Goal: Find specific page/section: Find specific page/section

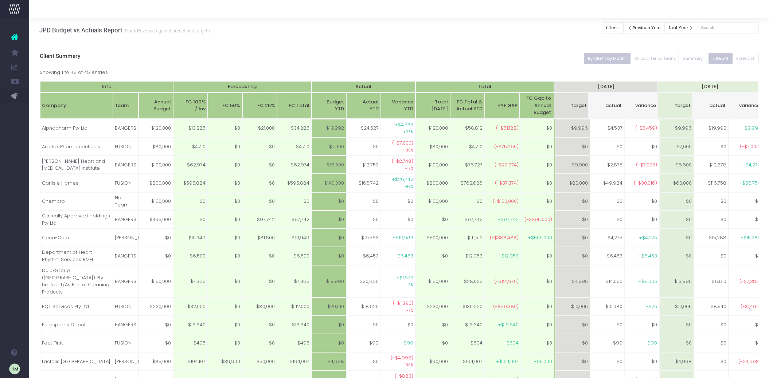
click at [38, 105] on link "New Forecast" at bounding box center [34, 111] width 11 height 15
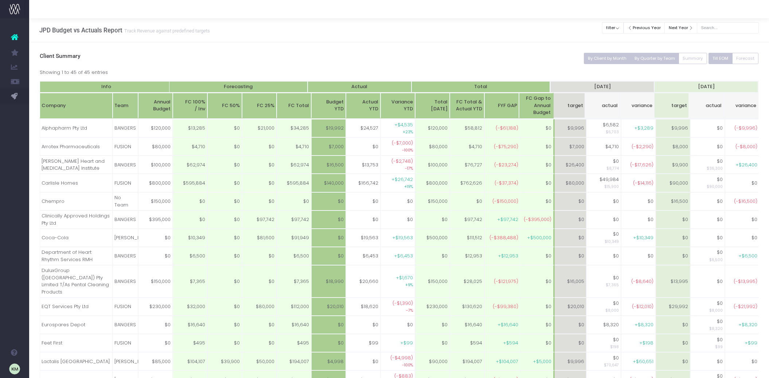
click at [650, 57] on button "By Quarter by Team" at bounding box center [654, 58] width 49 height 11
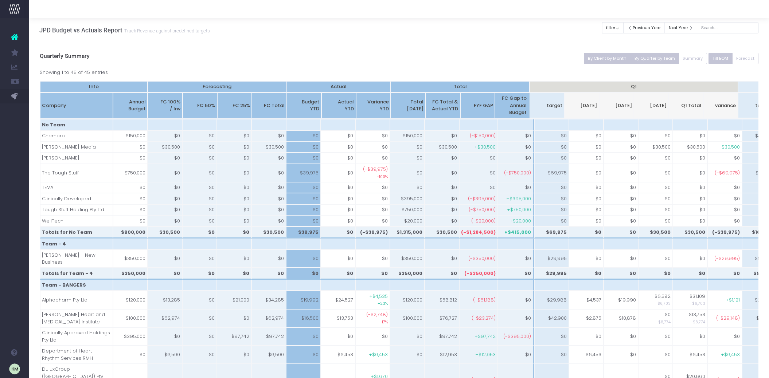
click at [605, 62] on button "By Client by Month" at bounding box center [607, 58] width 47 height 11
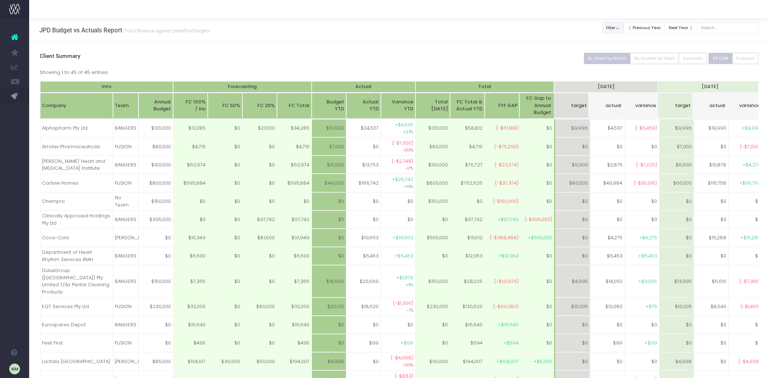
click at [621, 27] on button "filter" at bounding box center [613, 27] width 22 height 11
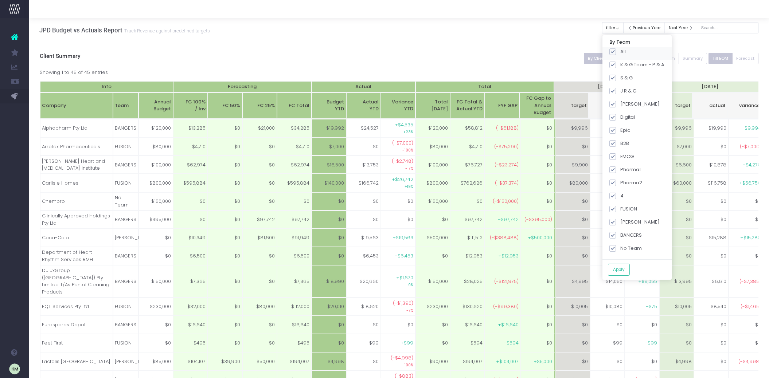
click at [616, 51] on span at bounding box center [613, 51] width 7 height 7
click at [623, 51] on input "All" at bounding box center [623, 50] width 5 height 5
checkbox input "false"
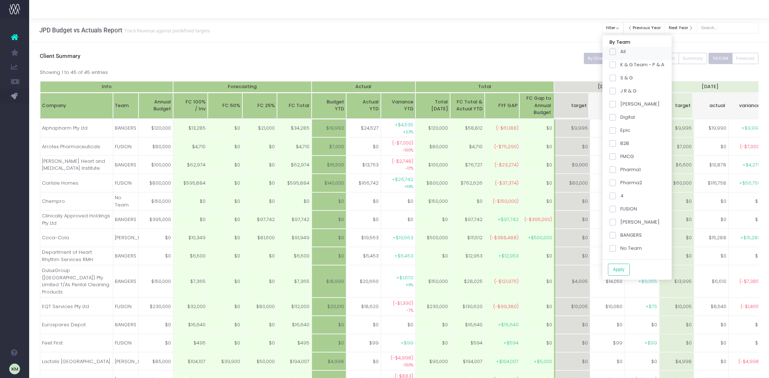
checkbox input "false"
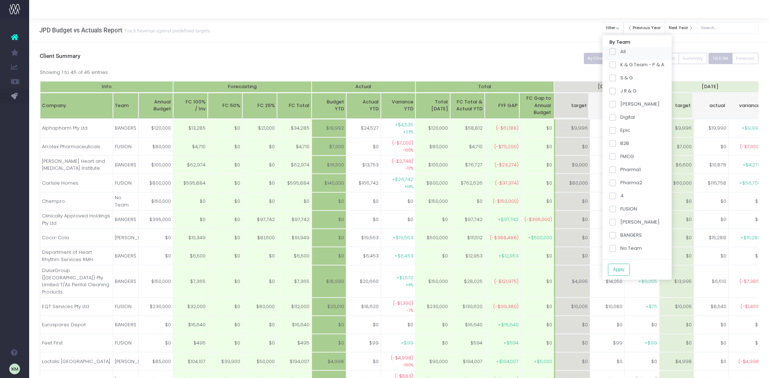
checkbox input "false"
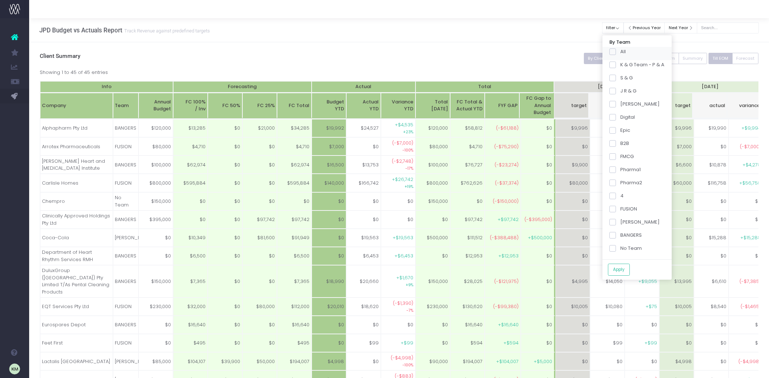
checkbox input "false"
click at [616, 209] on span at bounding box center [613, 209] width 7 height 7
click at [621, 209] on input "FUSION" at bounding box center [623, 208] width 5 height 5
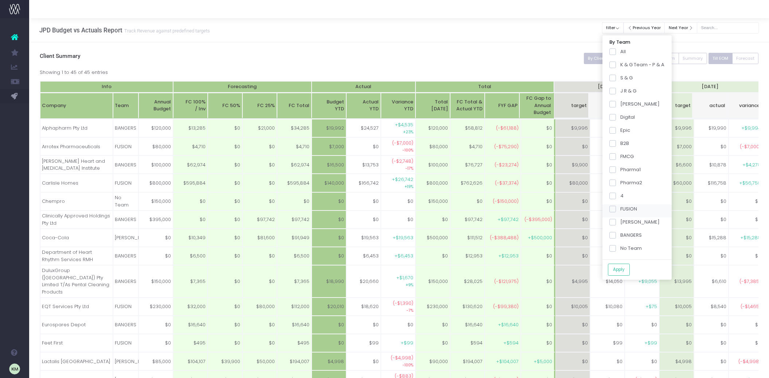
checkbox input "true"
click at [625, 272] on button "Apply" at bounding box center [619, 270] width 22 height 12
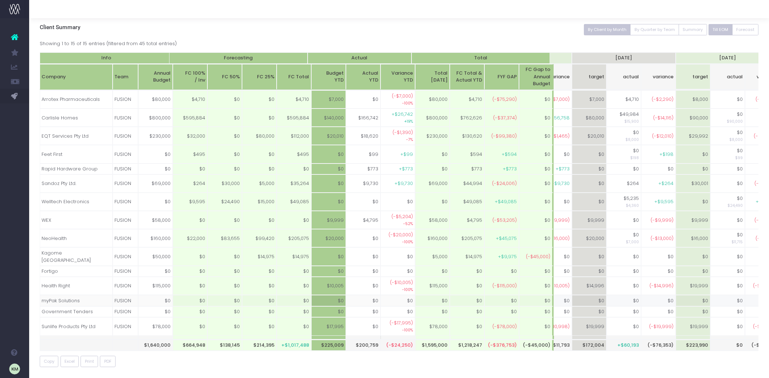
scroll to position [28, 0]
click at [655, 31] on button "By Quarter by Team" at bounding box center [654, 29] width 49 height 11
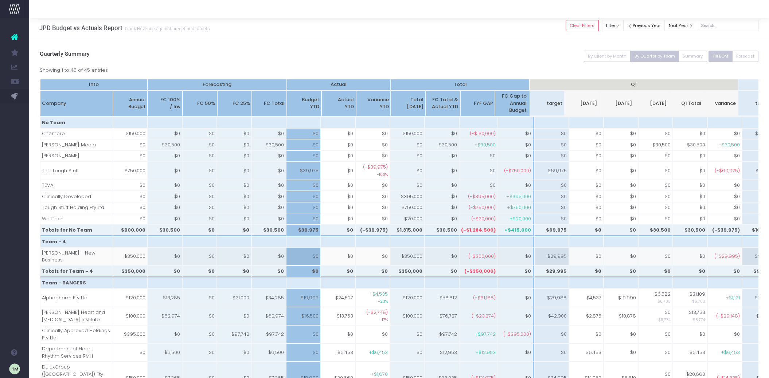
scroll to position [0, 0]
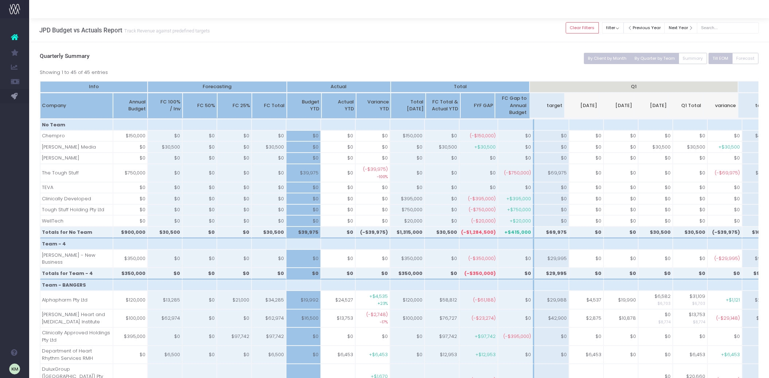
click at [611, 61] on button "By Client by Month" at bounding box center [607, 58] width 47 height 11
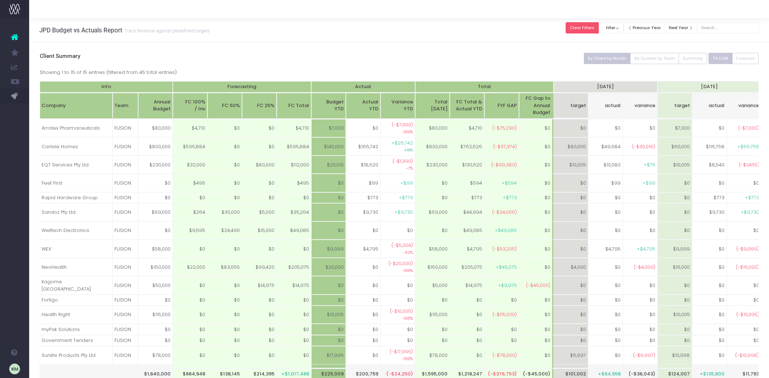
click at [598, 25] on button "Clear Filters" at bounding box center [582, 27] width 33 height 11
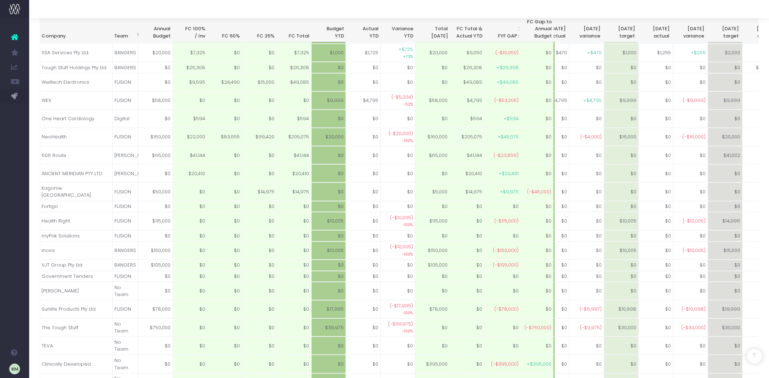
scroll to position [485, 0]
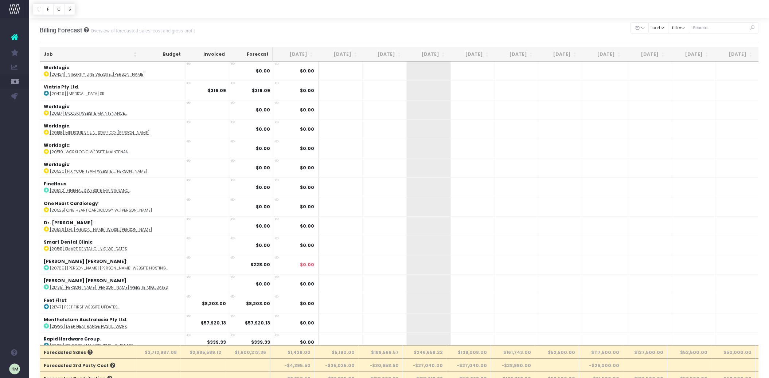
click at [134, 52] on th "Job" at bounding box center [90, 54] width 101 height 14
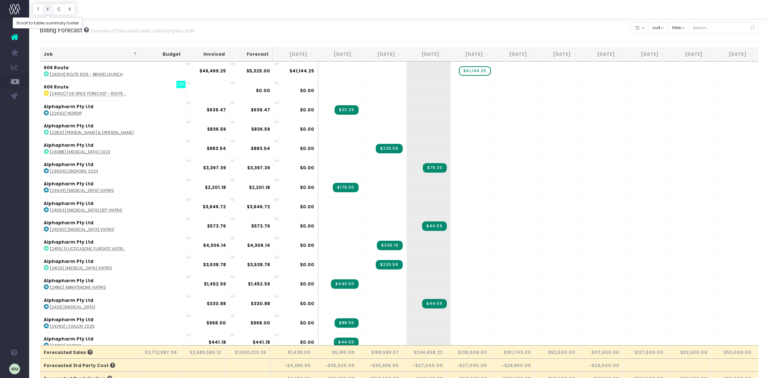
click at [48, 13] on button "F" at bounding box center [48, 9] width 11 height 11
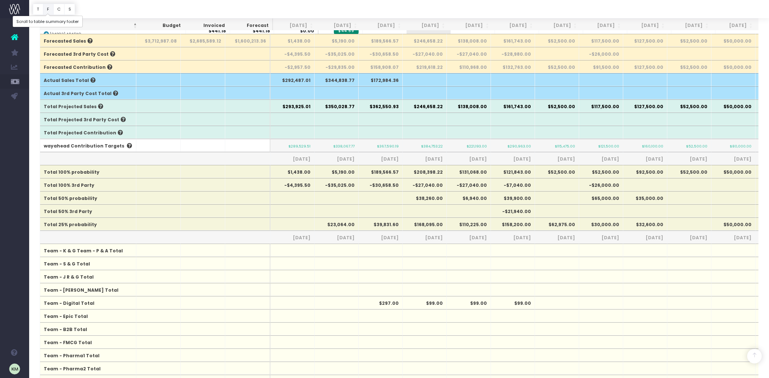
scroll to position [312, 0]
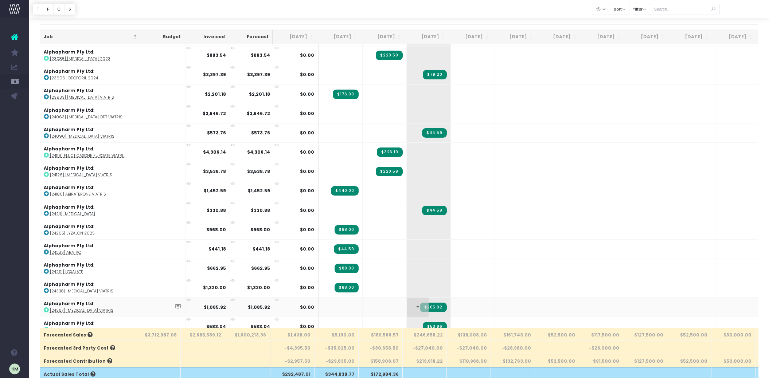
scroll to position [81, 0]
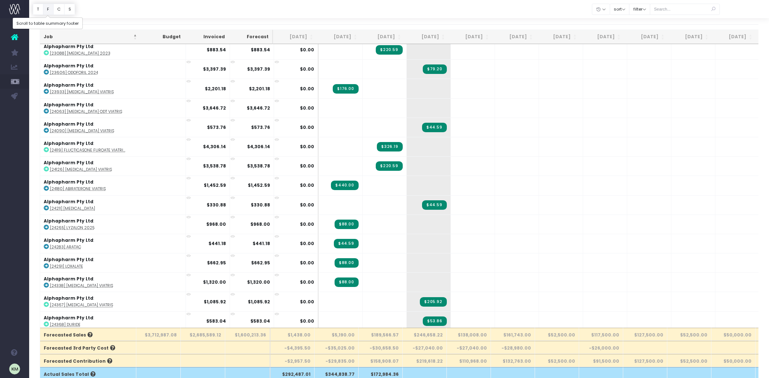
click at [51, 9] on button "F" at bounding box center [48, 9] width 11 height 11
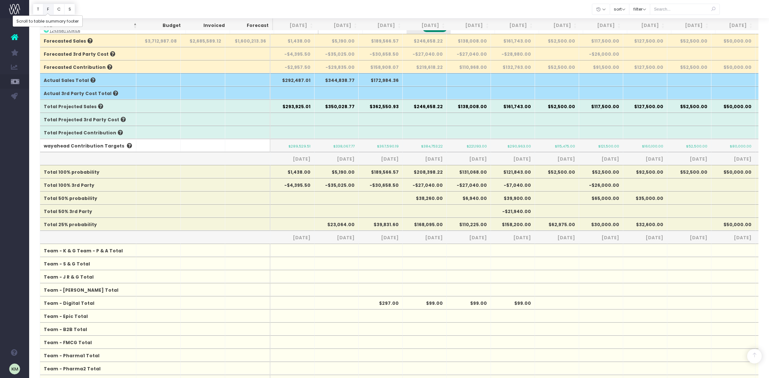
scroll to position [312, 0]
